Goal: Check status

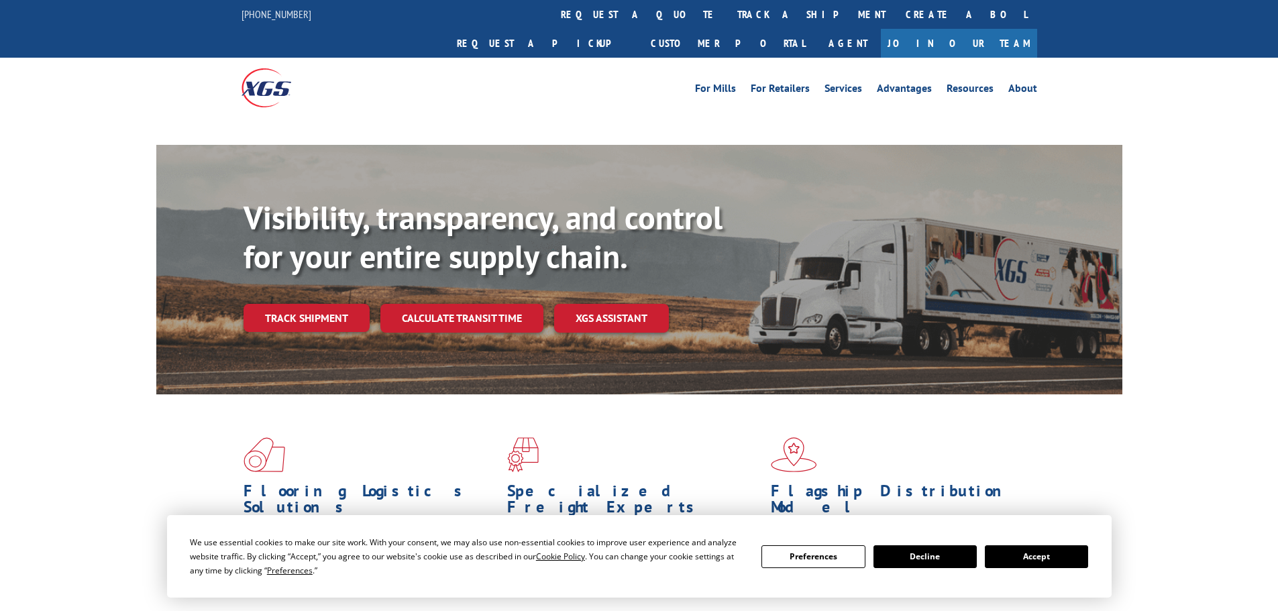
click at [1059, 560] on button "Accept" at bounding box center [1036, 556] width 103 height 23
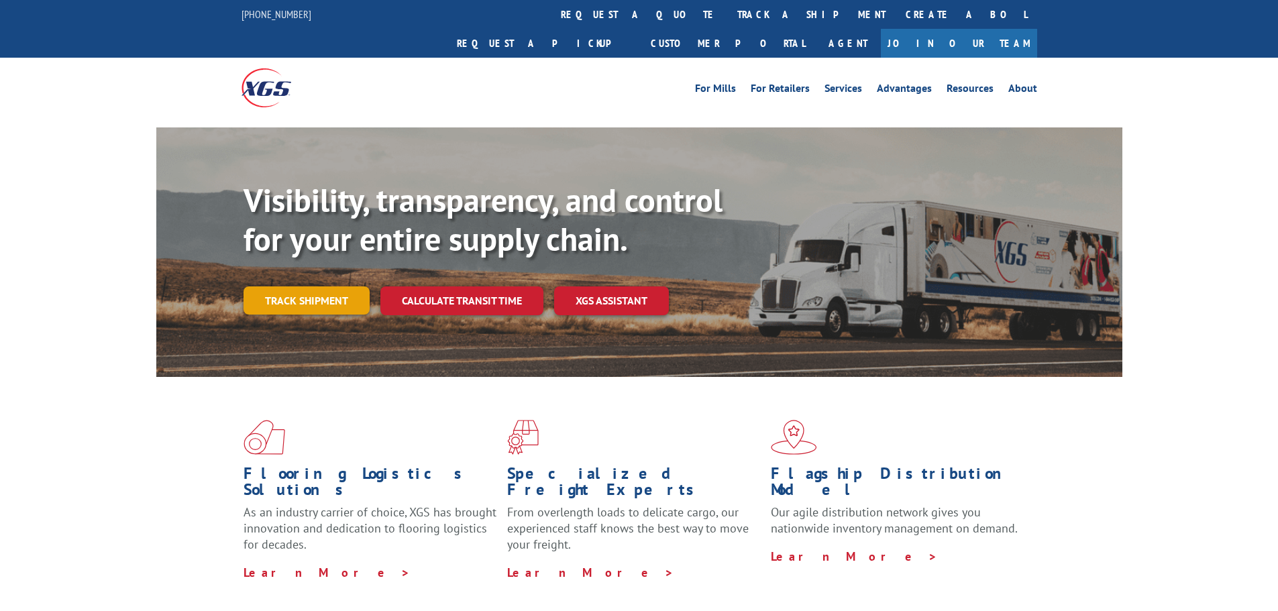
click at [297, 286] on link "Track shipment" at bounding box center [307, 300] width 126 height 28
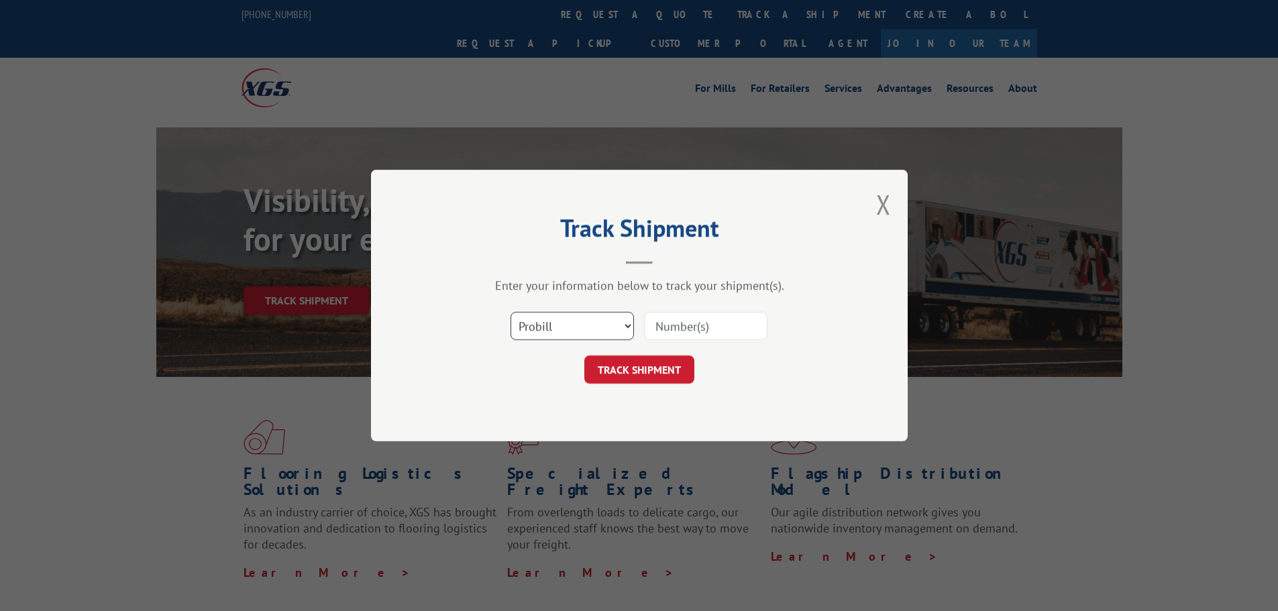
click at [545, 323] on select "Select category... Probill BOL PO" at bounding box center [572, 326] width 123 height 28
select select "bol"
click at [511, 312] on select "Select category... Probill BOL PO" at bounding box center [572, 326] width 123 height 28
click at [667, 331] on input at bounding box center [705, 326] width 123 height 28
paste input "17624270"
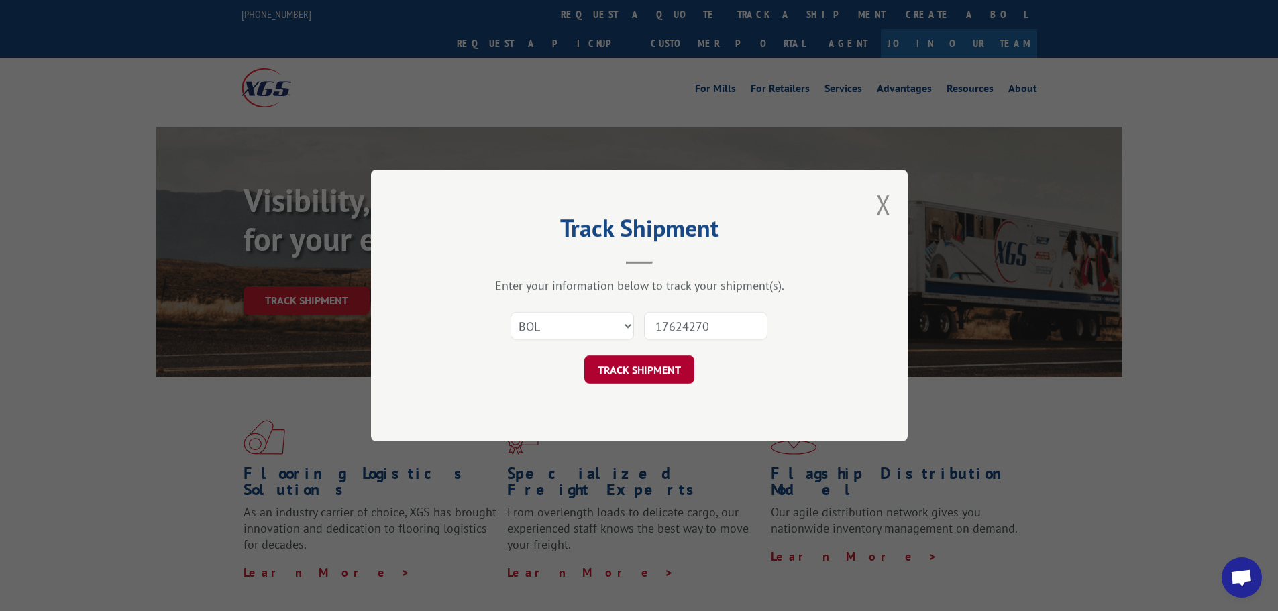
type input "17624270"
click at [664, 376] on button "TRACK SHIPMENT" at bounding box center [639, 370] width 110 height 28
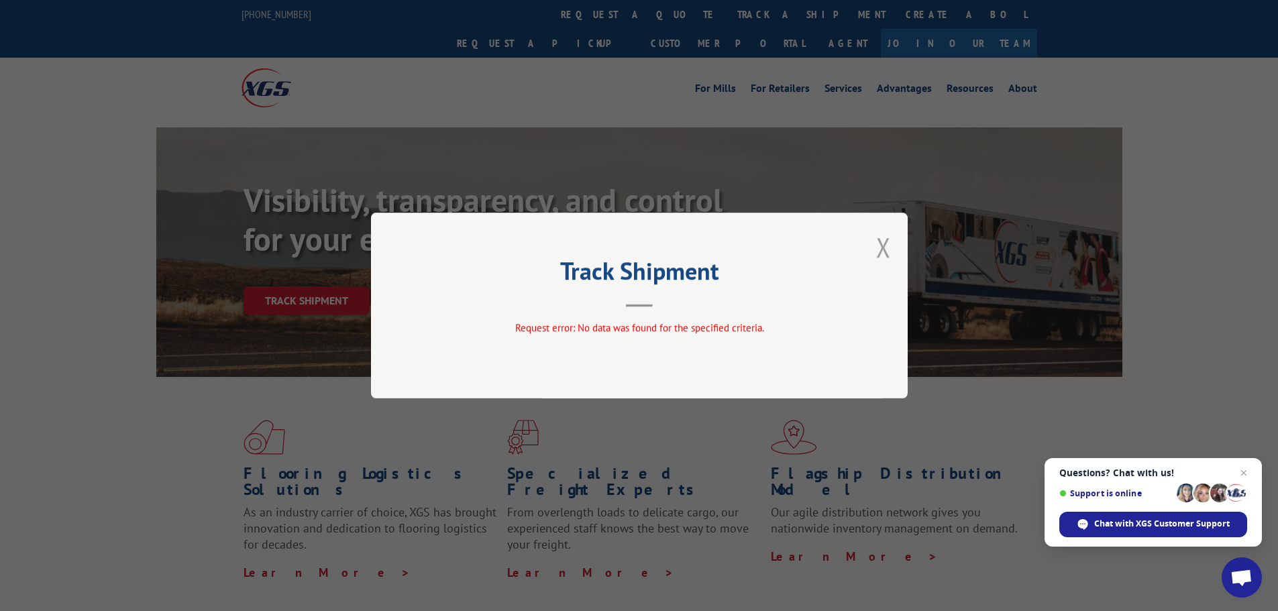
click at [884, 245] on button "Close modal" at bounding box center [883, 247] width 15 height 36
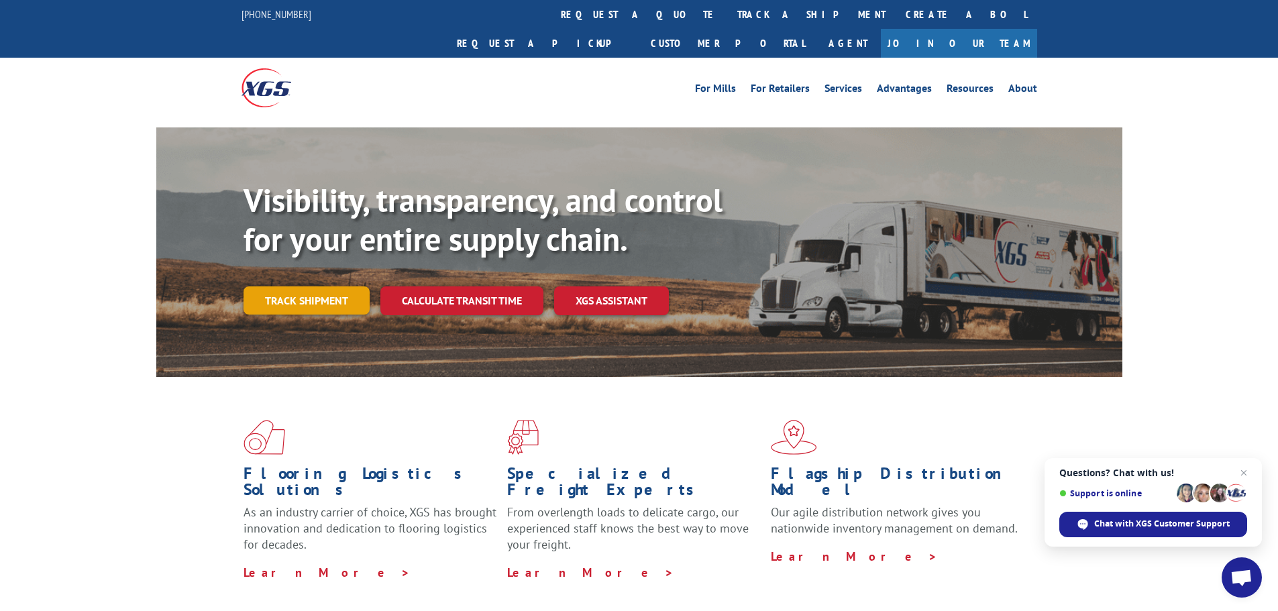
click at [276, 286] on link "Track shipment" at bounding box center [307, 300] width 126 height 28
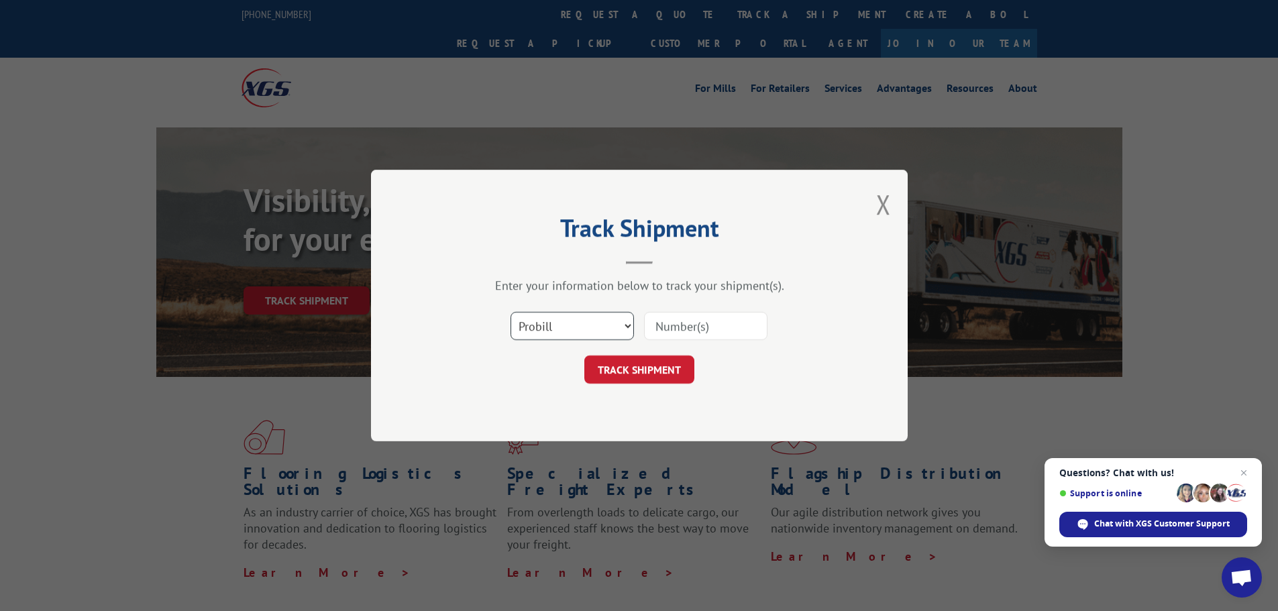
click at [589, 328] on select "Select category... Probill BOL PO" at bounding box center [572, 326] width 123 height 28
select select "bol"
click at [511, 312] on select "Select category... Probill BOL PO" at bounding box center [572, 326] width 123 height 28
click at [703, 323] on input at bounding box center [705, 326] width 123 height 28
type input "17624270"
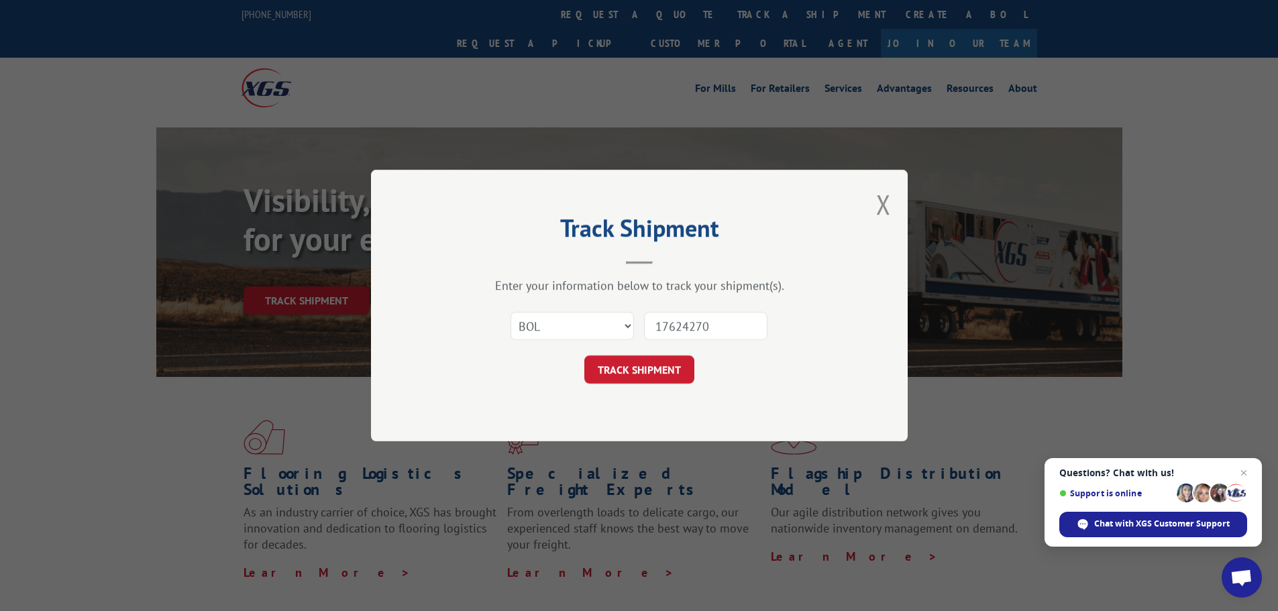
click button "TRACK SHIPMENT" at bounding box center [639, 370] width 110 height 28
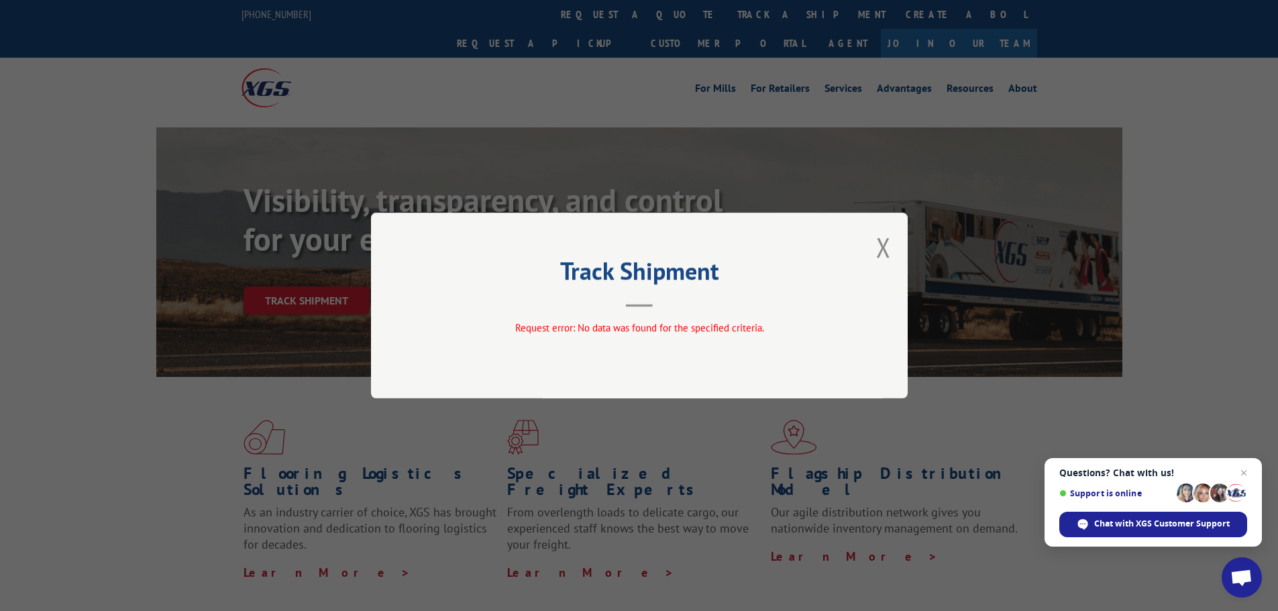
drag, startPoint x: 884, startPoint y: 248, endPoint x: 853, endPoint y: 199, distance: 57.9
click at [881, 244] on button "Close modal" at bounding box center [883, 247] width 15 height 36
